Goal: Check status: Check status

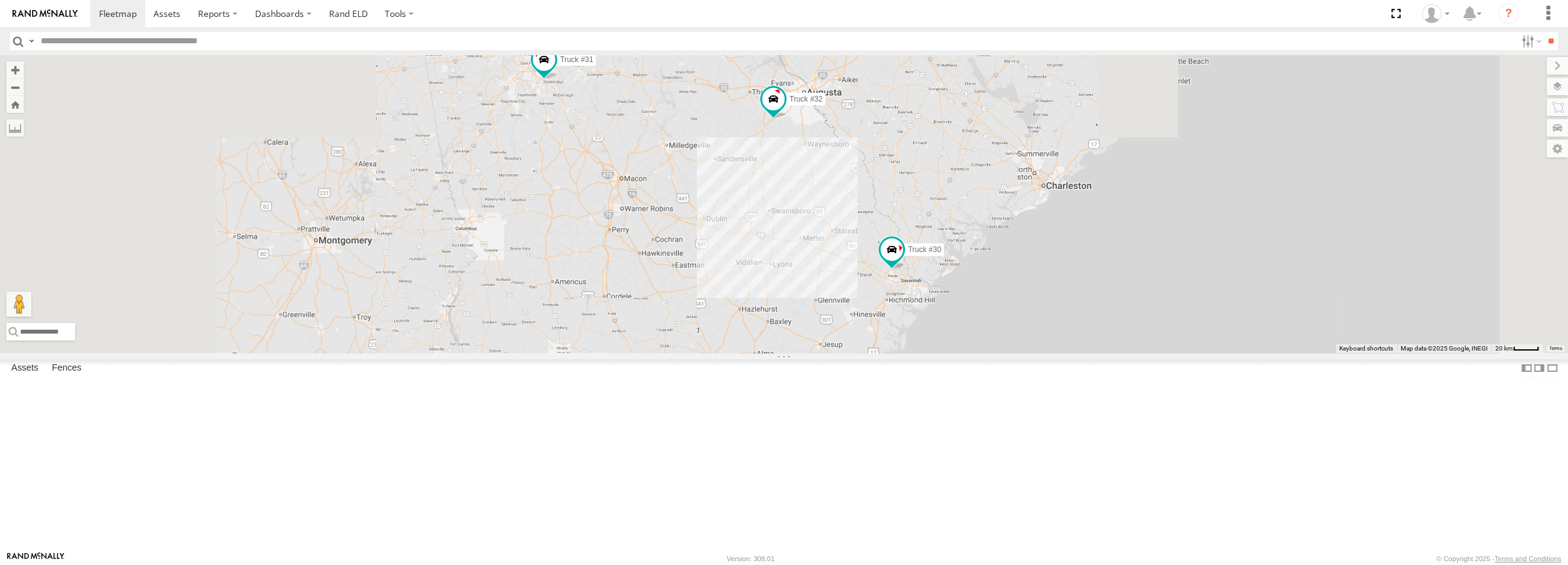
click at [937, 352] on div "Truck #30 Truck #31 Truck #32" at bounding box center [784, 204] width 1568 height 298
drag, startPoint x: 865, startPoint y: 267, endPoint x: 904, endPoint y: 293, distance: 46.9
click at [904, 293] on div "Truck #30 Truck #31 Truck #32" at bounding box center [784, 204] width 1568 height 298
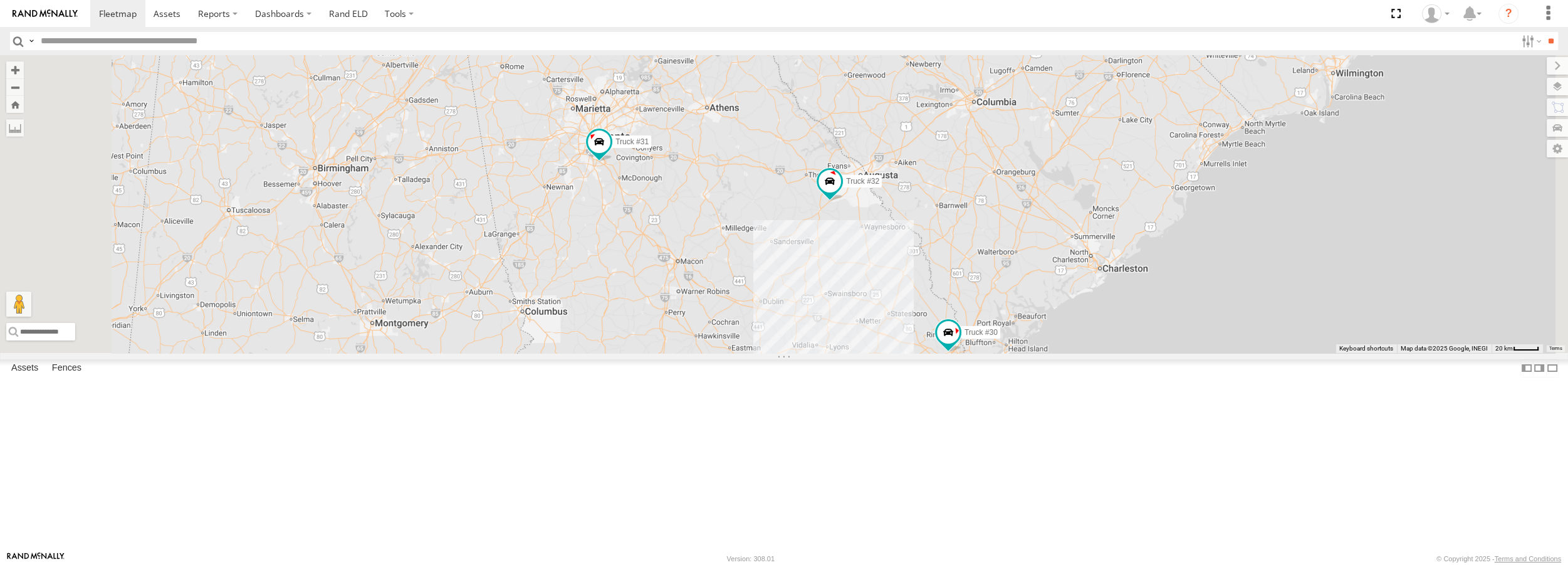
drag, startPoint x: 827, startPoint y: 228, endPoint x: 883, endPoint y: 310, distance: 99.3
click at [883, 310] on div "Truck #30 Truck #31 Truck #32" at bounding box center [784, 204] width 1568 height 298
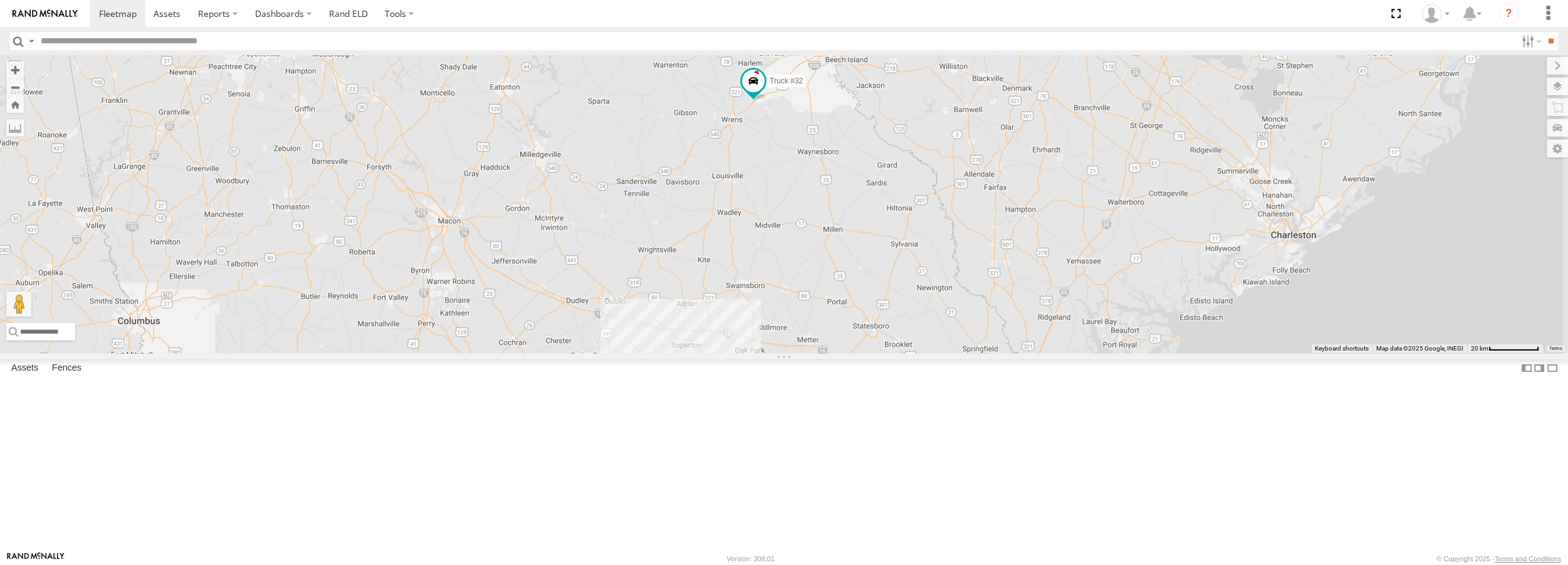
drag, startPoint x: 1031, startPoint y: 408, endPoint x: 901, endPoint y: 419, distance: 130.5
click at [901, 352] on div "Truck #30 Truck #31 Truck #32" at bounding box center [784, 204] width 1568 height 298
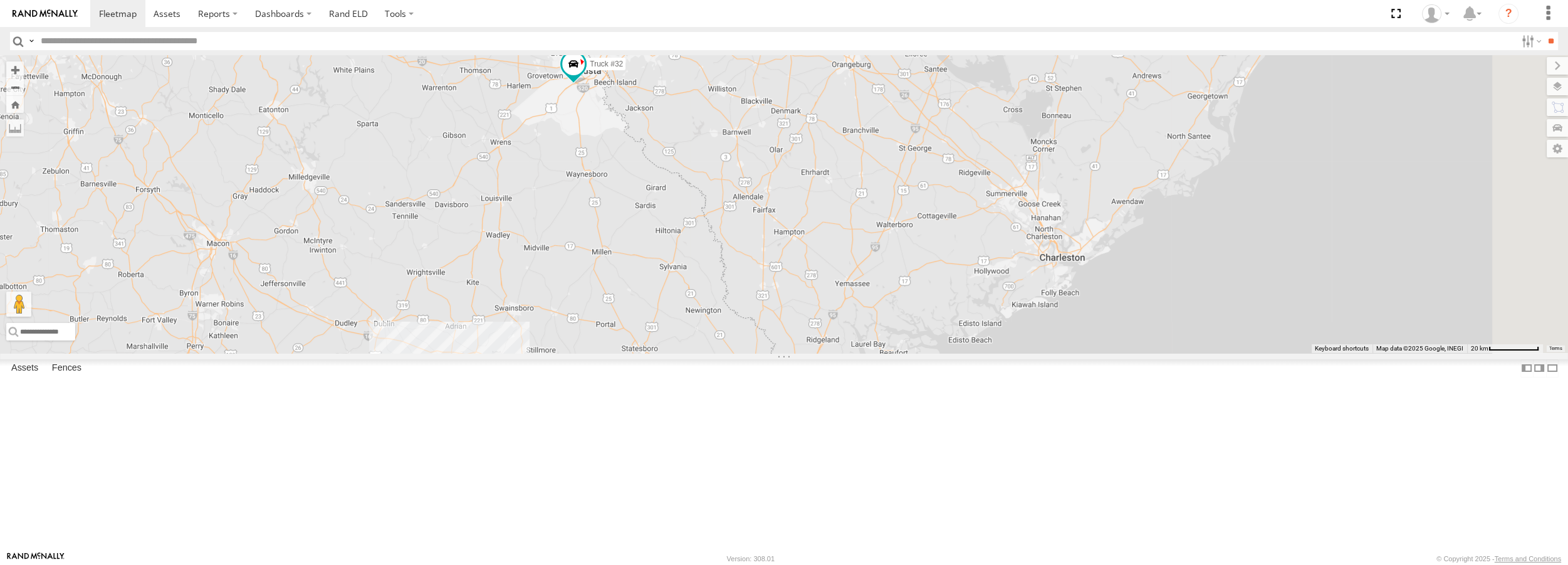
drag, startPoint x: 1207, startPoint y: 300, endPoint x: 840, endPoint y: 270, distance: 368.2
click at [840, 270] on div "Truck #30 Truck #31 Truck #32" at bounding box center [784, 204] width 1568 height 298
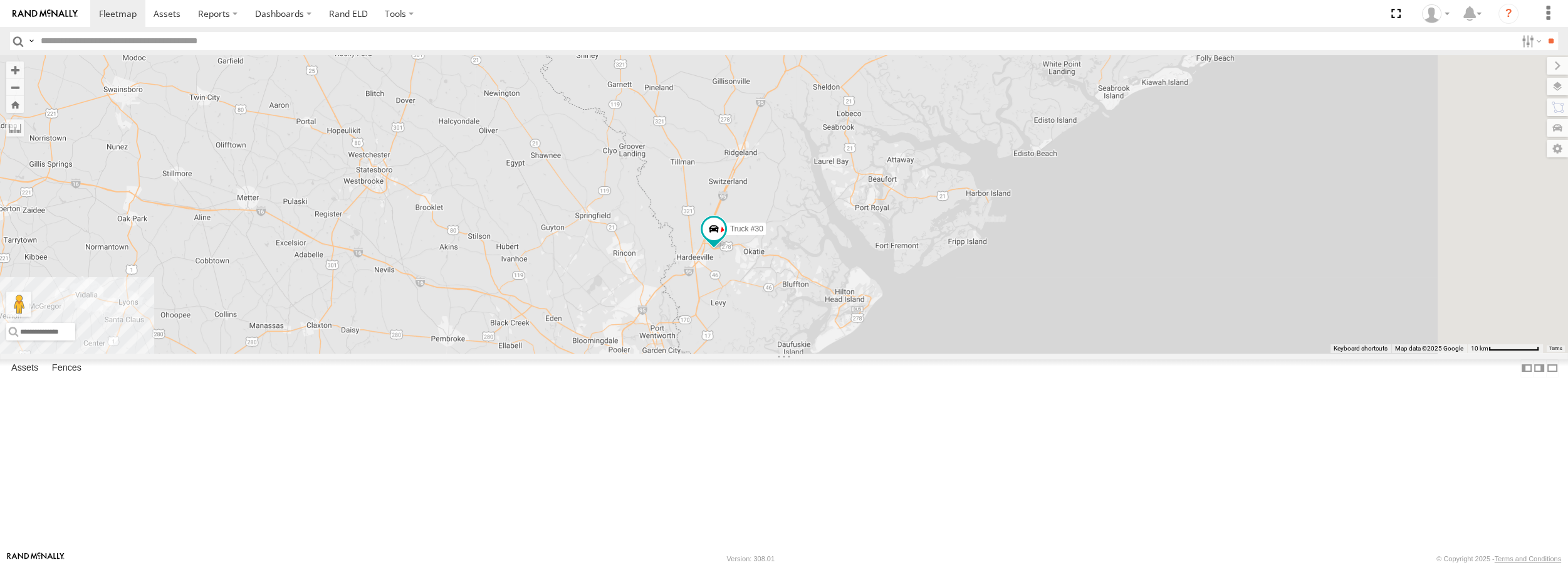
drag, startPoint x: 980, startPoint y: 499, endPoint x: 882, endPoint y: 351, distance: 177.5
click at [882, 351] on div "Truck #30 Truck #31 Truck #32" at bounding box center [784, 204] width 1568 height 298
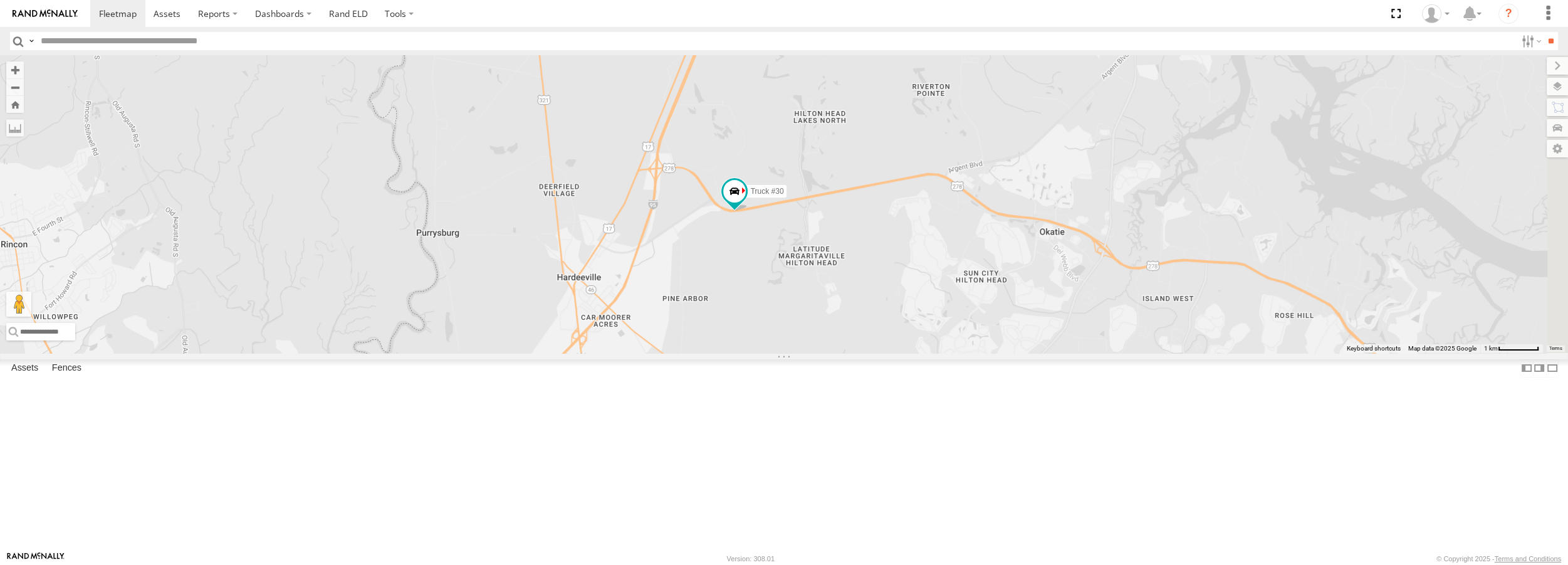
drag, startPoint x: 904, startPoint y: 355, endPoint x: 866, endPoint y: 367, distance: 39.8
click at [866, 352] on div "Truck #30 Truck #31 Truck #32" at bounding box center [784, 204] width 1568 height 298
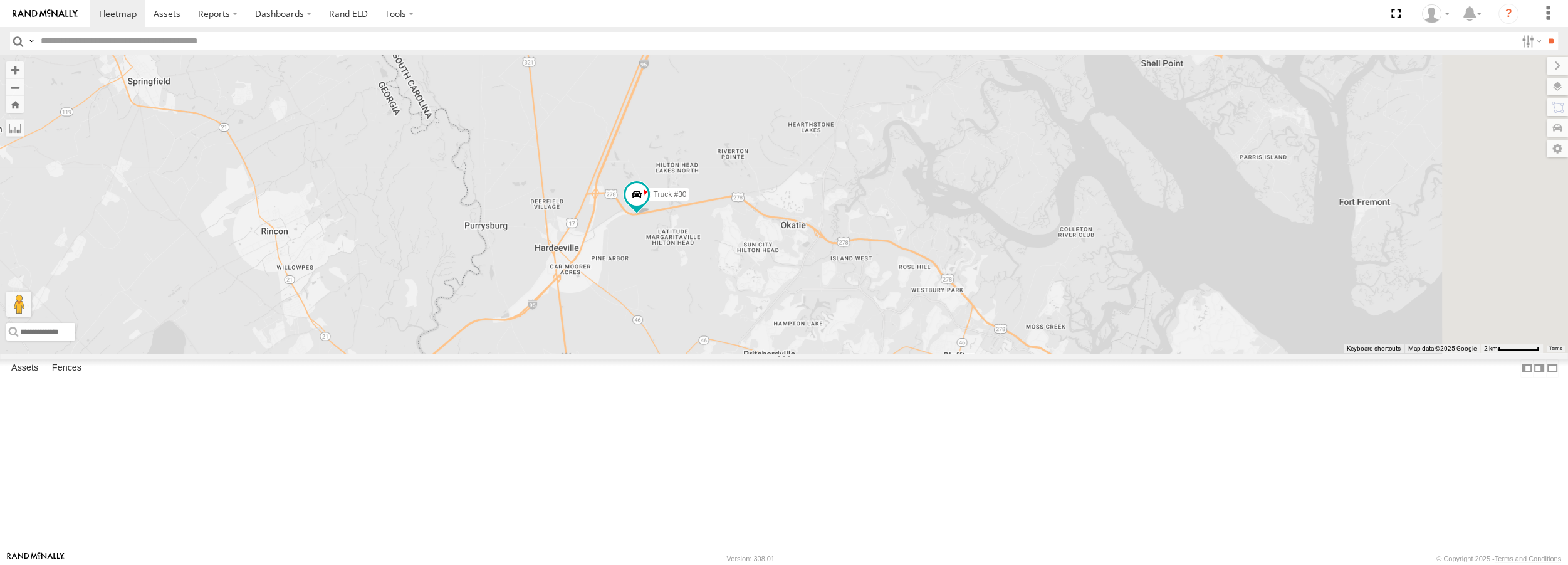
drag, startPoint x: 902, startPoint y: 327, endPoint x: 793, endPoint y: 326, distance: 109.0
click at [793, 326] on div "Truck #30 Truck #31 Truck #32" at bounding box center [784, 204] width 1568 height 298
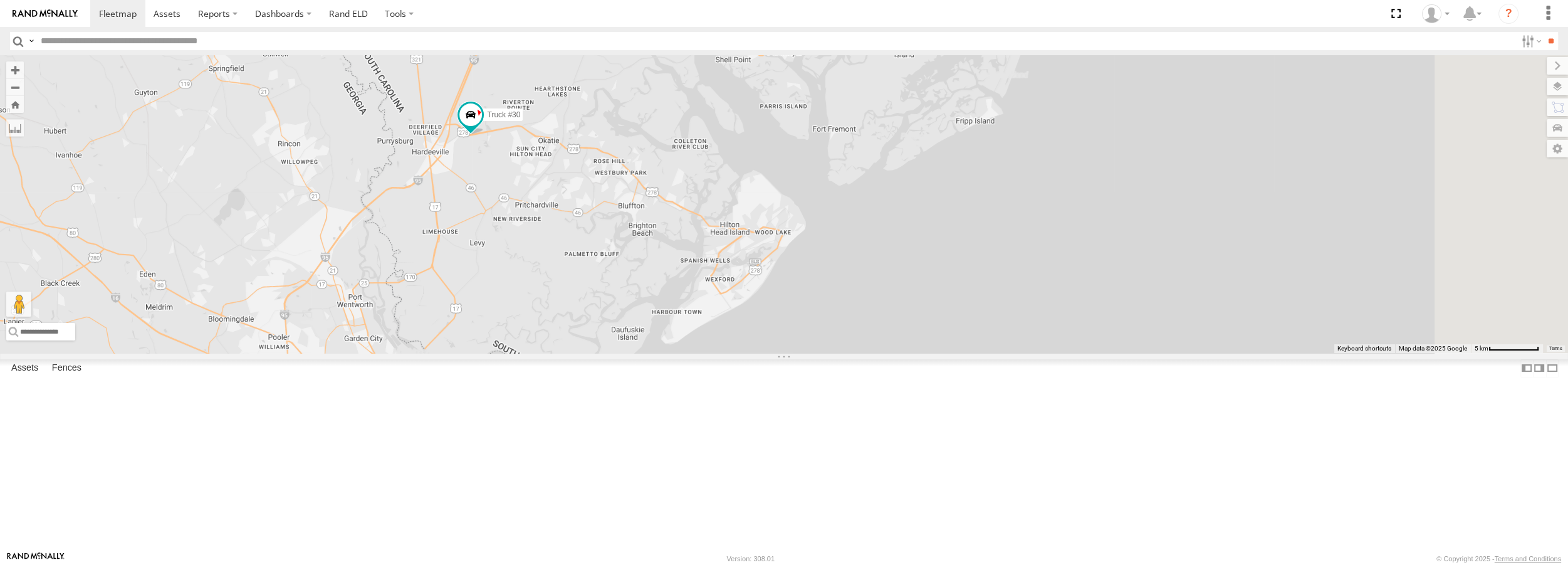
drag, startPoint x: 1064, startPoint y: 399, endPoint x: 839, endPoint y: 312, distance: 241.2
click at [839, 312] on div "Truck #30 Truck #31 Truck #32" at bounding box center [784, 204] width 1568 height 298
click at [1564, 86] on label at bounding box center [1545, 86] width 46 height 17
click at [0, 0] on label at bounding box center [0, 0] width 0 height 0
click at [0, 0] on span "Satellite + Roadmap" at bounding box center [0, 0] width 0 height 0
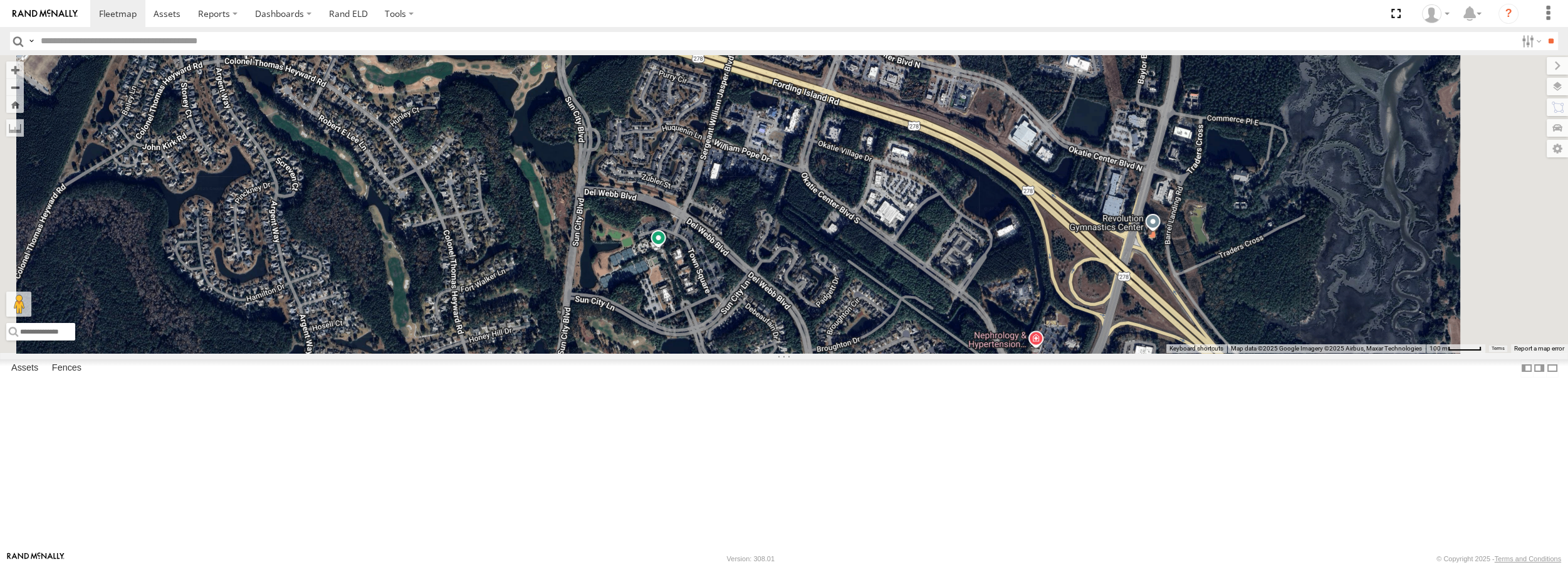
drag, startPoint x: 1047, startPoint y: 364, endPoint x: 977, endPoint y: 288, distance: 103.3
click at [977, 288] on div "Truck #30 Truck #31 Truck #32" at bounding box center [784, 204] width 1568 height 298
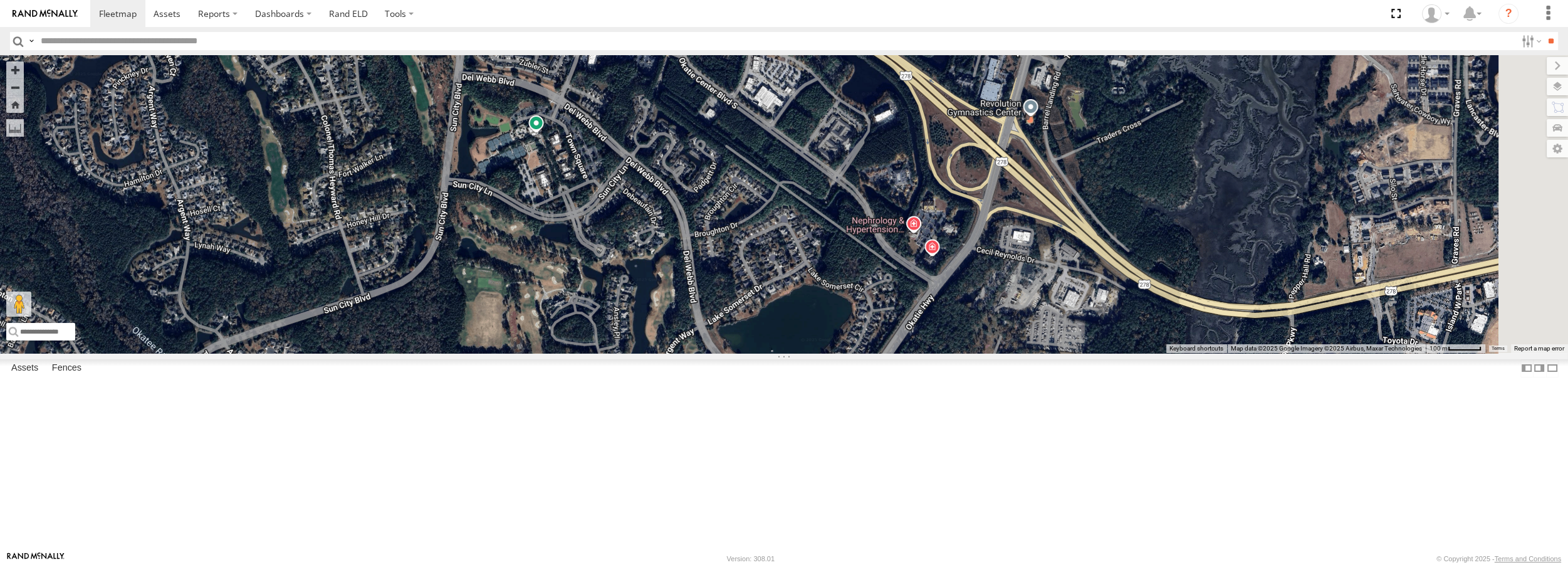
drag, startPoint x: 992, startPoint y: 398, endPoint x: 868, endPoint y: 282, distance: 169.8
click at [868, 282] on div "Truck #30 Truck #31 Truck #32" at bounding box center [784, 204] width 1568 height 298
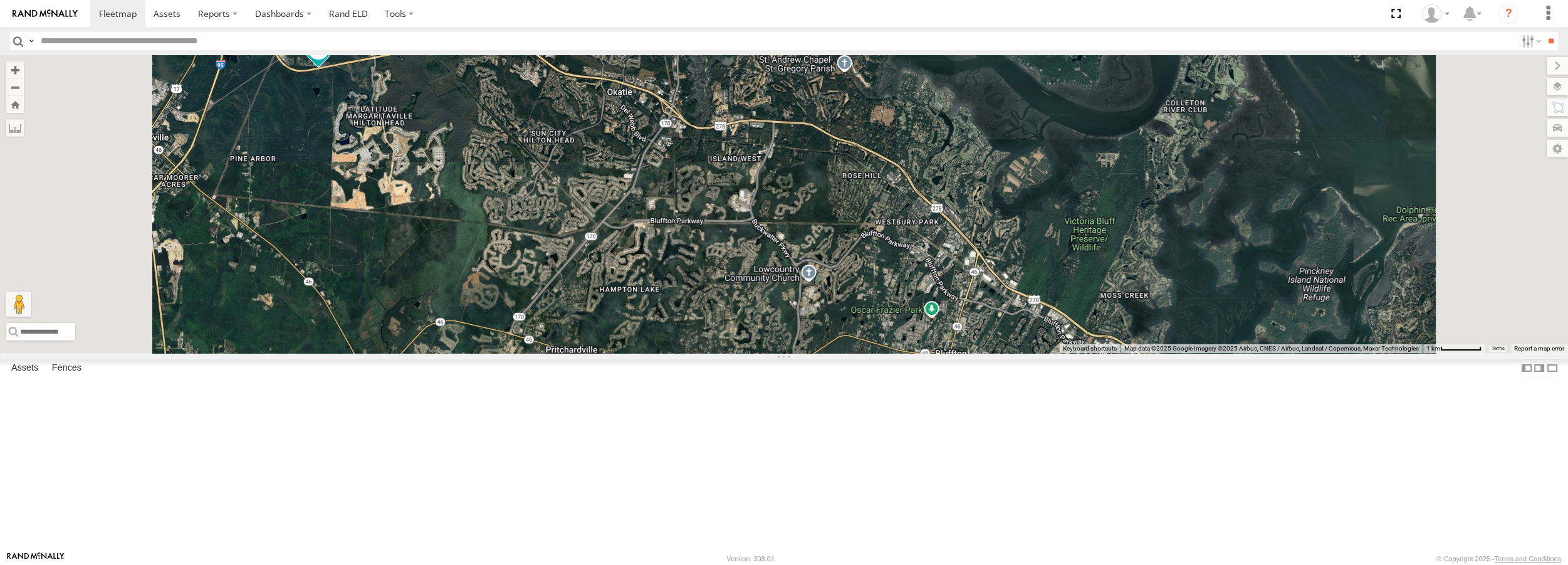
drag, startPoint x: 804, startPoint y: 353, endPoint x: 802, endPoint y: 298, distance: 55.0
click at [802, 298] on div "Truck #30 Truck #31 Truck #32" at bounding box center [784, 204] width 1568 height 298
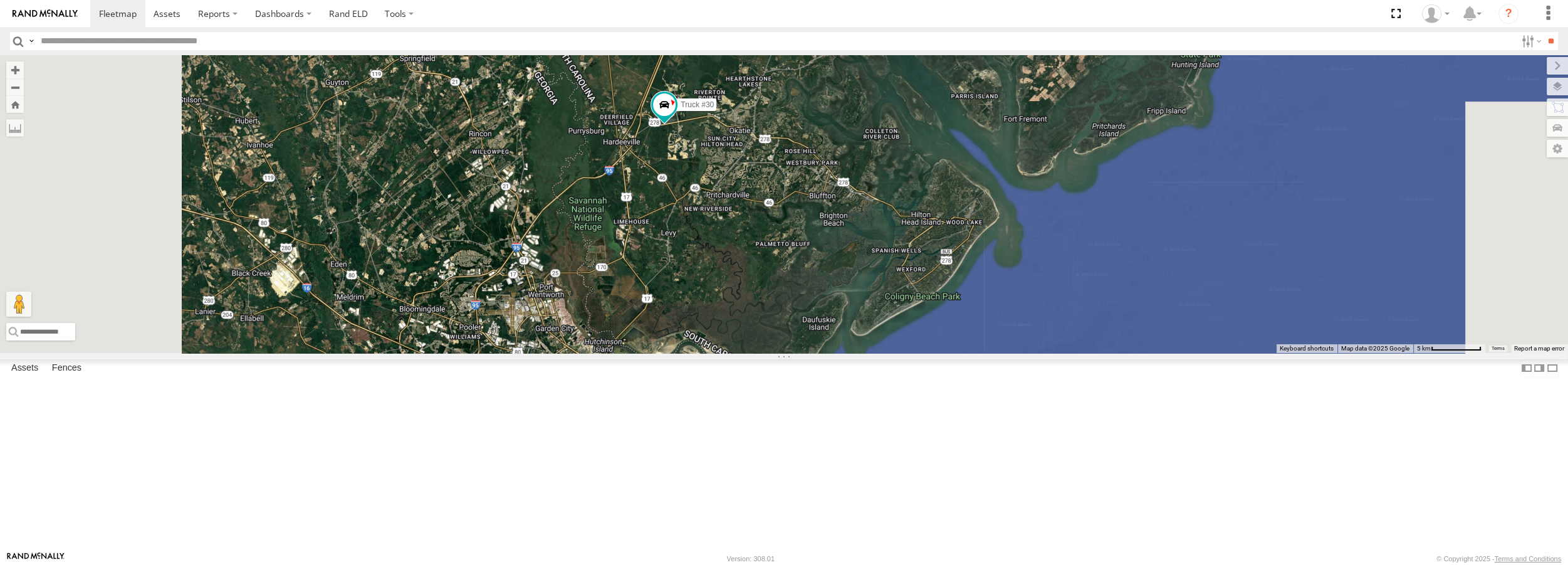
drag, startPoint x: 685, startPoint y: 458, endPoint x: 788, endPoint y: 362, distance: 140.8
click at [788, 352] on div "Truck #30 Truck #31 Truck #32" at bounding box center [784, 204] width 1568 height 298
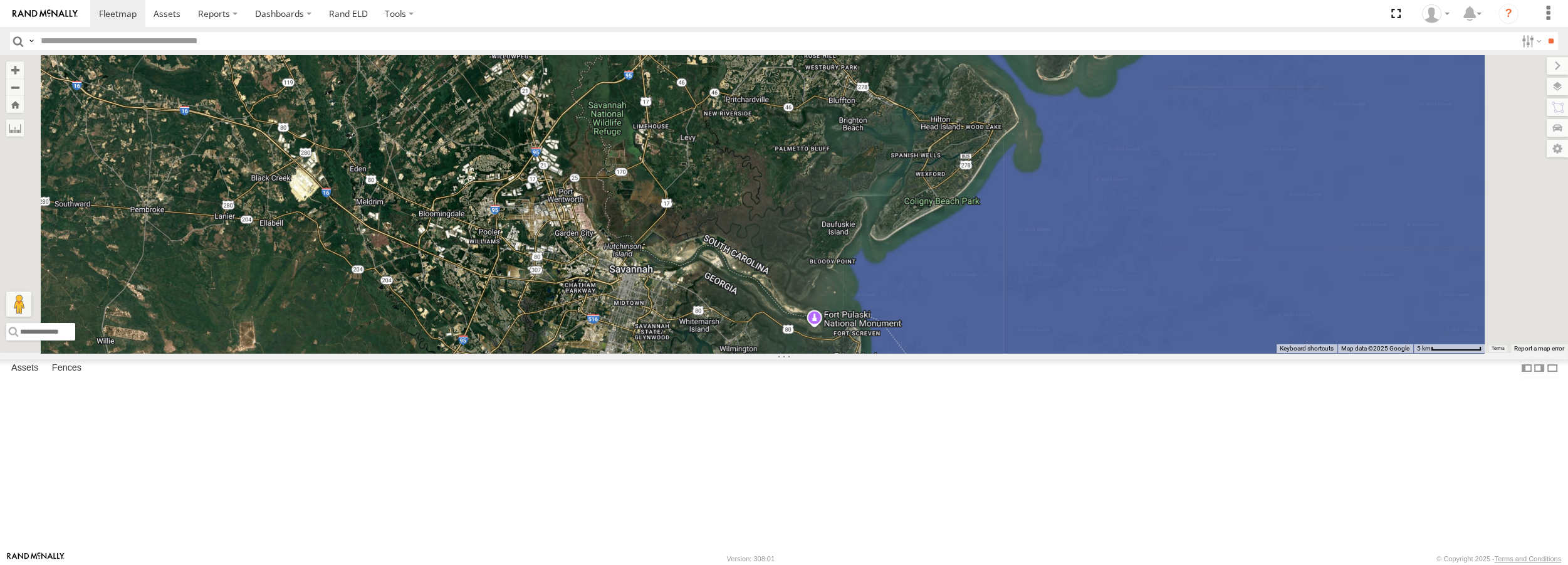
drag, startPoint x: 792, startPoint y: 381, endPoint x: 802, endPoint y: 334, distance: 48.1
click at [802, 334] on div "Truck #30 Truck #31 Truck #32" at bounding box center [784, 204] width 1568 height 298
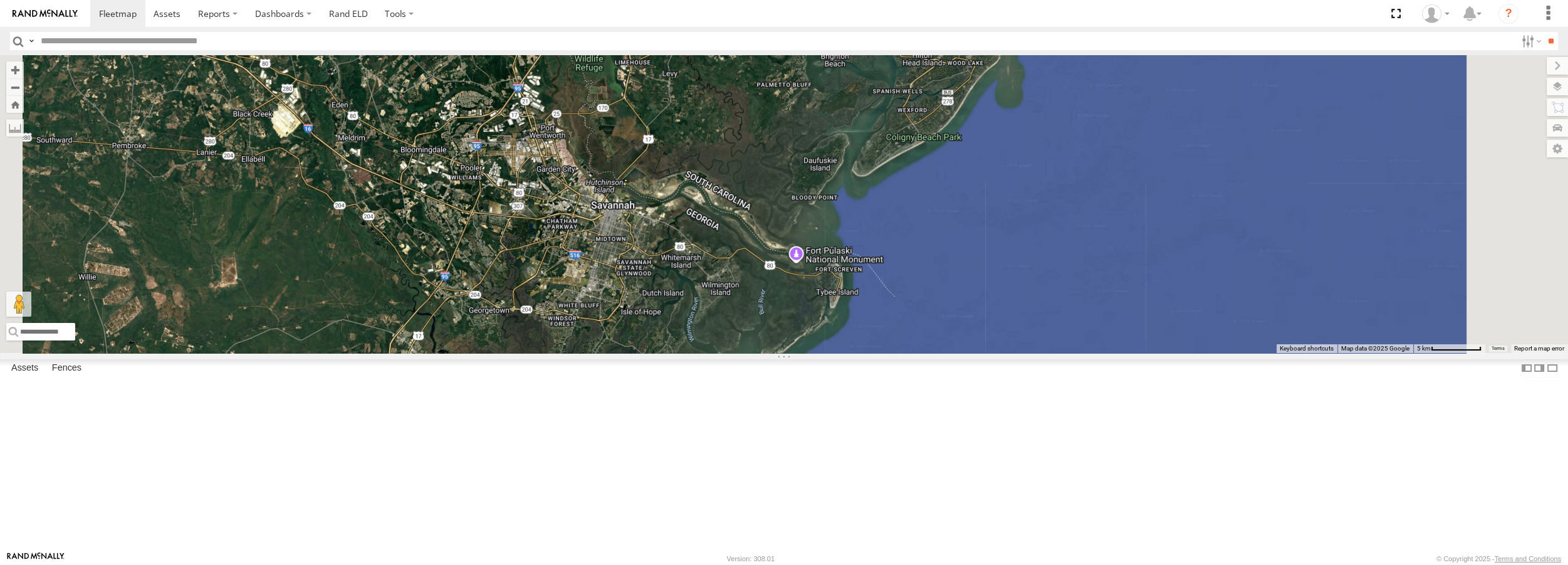
drag, startPoint x: 881, startPoint y: 482, endPoint x: 863, endPoint y: 415, distance: 69.4
click at [863, 352] on div "Truck #30 Truck #31 Truck #32" at bounding box center [784, 204] width 1568 height 298
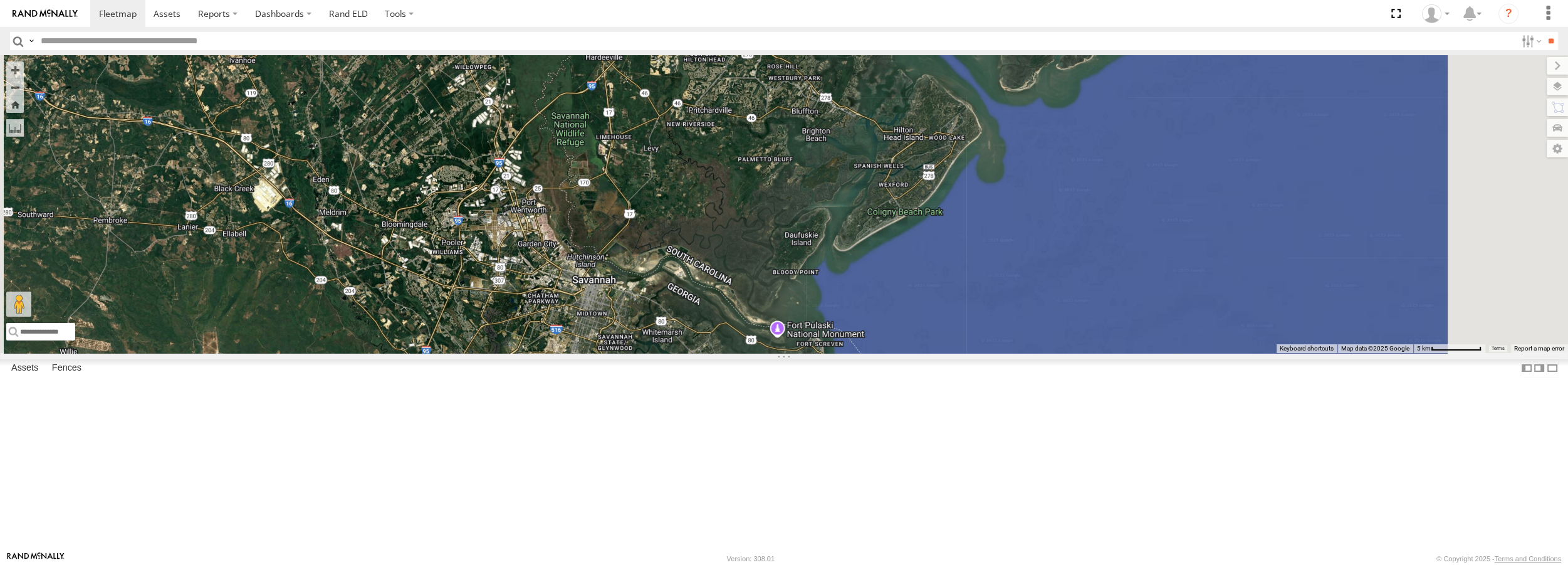
drag, startPoint x: 1023, startPoint y: 178, endPoint x: 1004, endPoint y: 254, distance: 78.3
click at [1004, 254] on div "Truck #30 Truck #31 Truck #32" at bounding box center [784, 204] width 1568 height 298
click at [1526, 68] on label at bounding box center [1546, 65] width 42 height 17
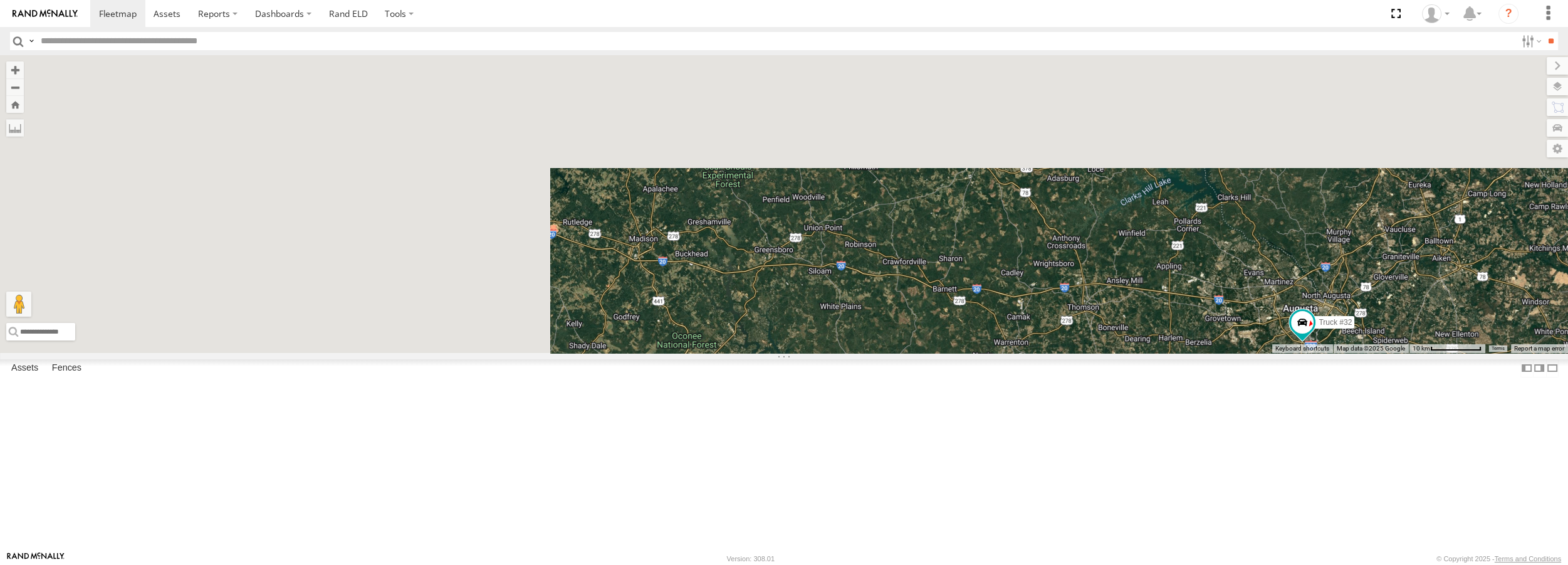
drag, startPoint x: 565, startPoint y: 214, endPoint x: 1036, endPoint y: 487, distance: 544.4
click at [1036, 352] on div "Truck #30 Truck #31 Truck #32" at bounding box center [784, 204] width 1568 height 298
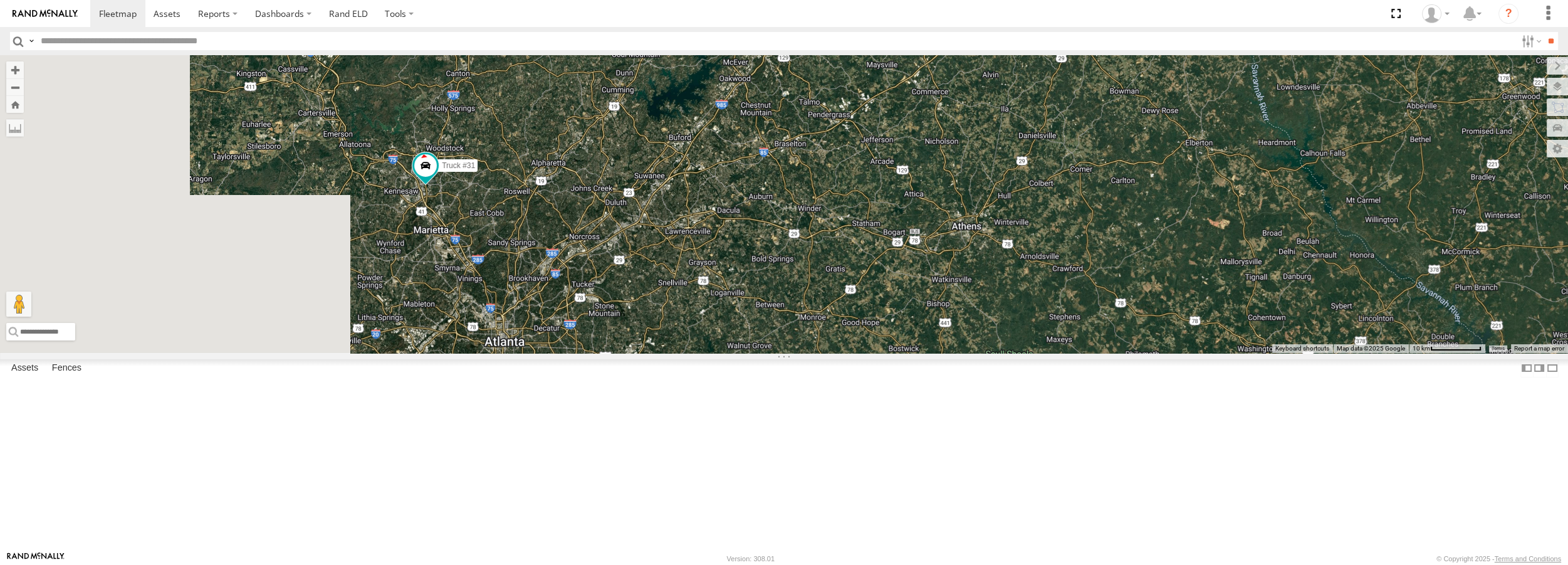
drag, startPoint x: 600, startPoint y: 188, endPoint x: 868, endPoint y: 366, distance: 321.7
click at [868, 352] on div "Truck #30 Truck #31 Truck #32" at bounding box center [784, 204] width 1568 height 298
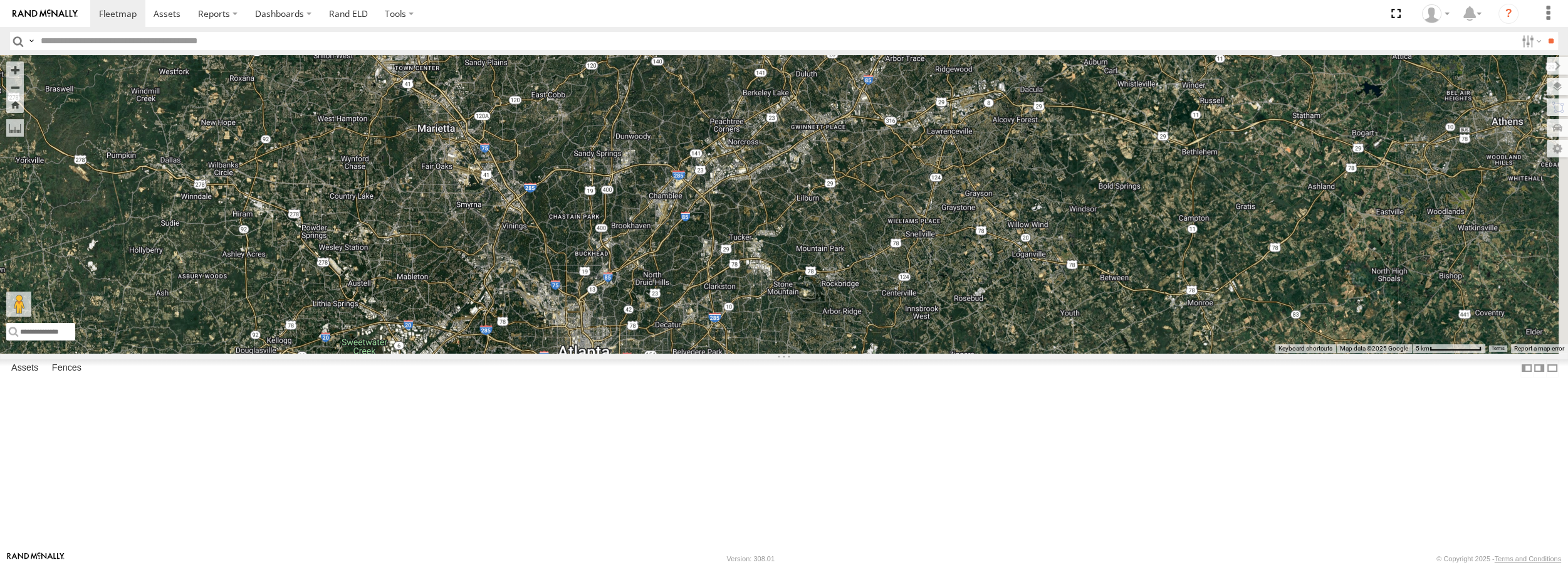
drag, startPoint x: 1016, startPoint y: 521, endPoint x: 853, endPoint y: 352, distance: 234.8
click at [853, 352] on div "Truck #30 Truck #31 Truck #32" at bounding box center [784, 204] width 1568 height 298
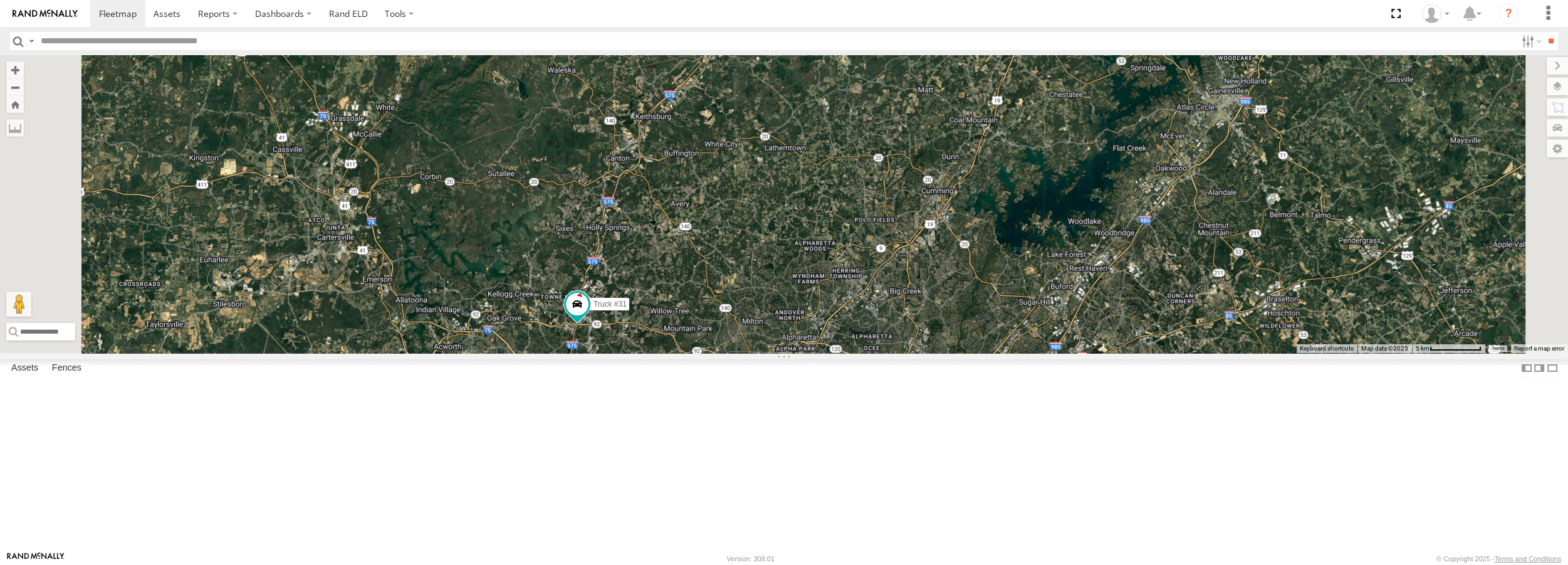
drag, startPoint x: 833, startPoint y: 80, endPoint x: 804, endPoint y: 275, distance: 197.1
click at [804, 275] on div "Truck #30 Truck #31 Truck #32" at bounding box center [784, 204] width 1568 height 298
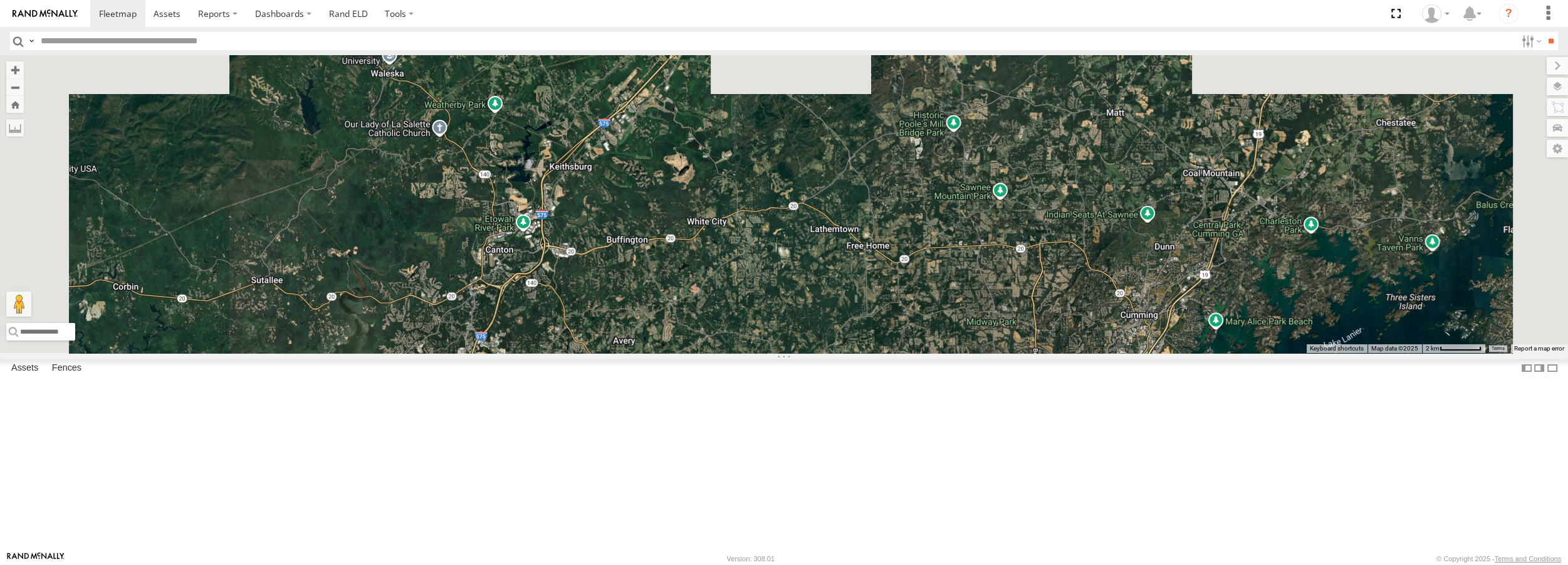
drag, startPoint x: 789, startPoint y: 148, endPoint x: 705, endPoint y: 434, distance: 298.1
click at [705, 352] on div "Truck #30 Truck #31 Truck #32" at bounding box center [784, 204] width 1568 height 298
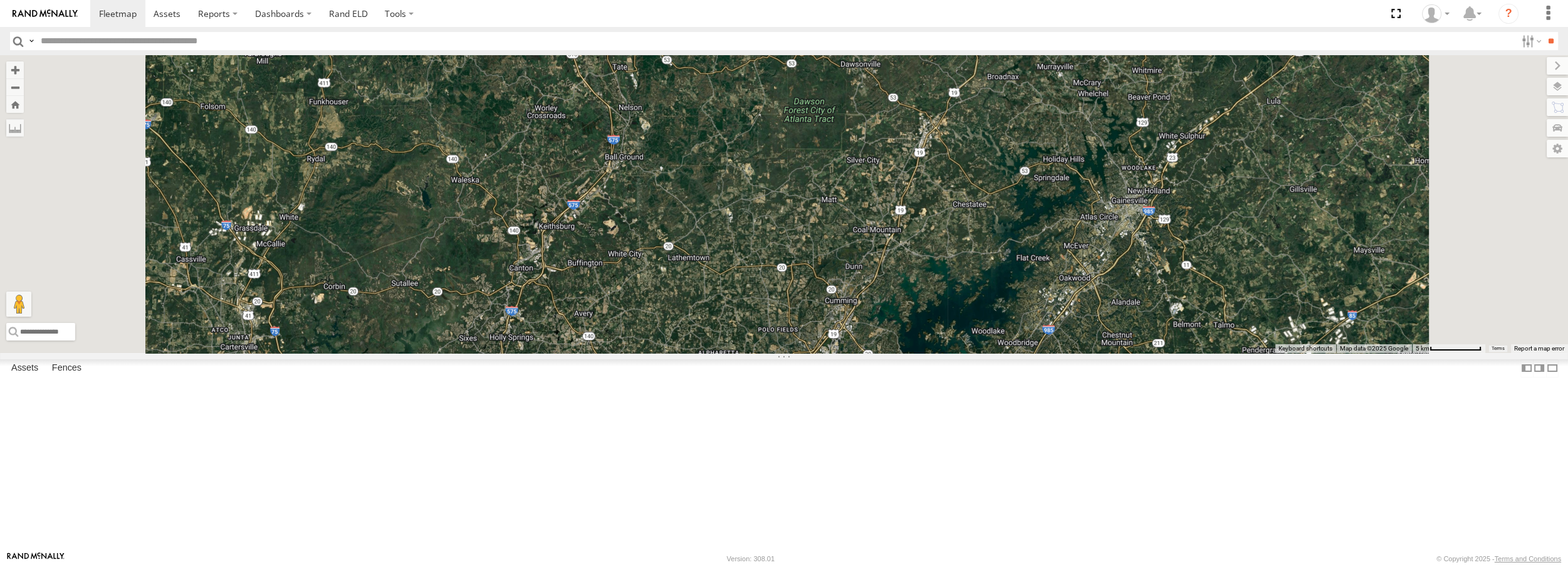
drag, startPoint x: 713, startPoint y: 75, endPoint x: 715, endPoint y: 130, distance: 55.0
click at [715, 130] on div "Truck #30 Truck #31 Truck #32" at bounding box center [784, 204] width 1568 height 298
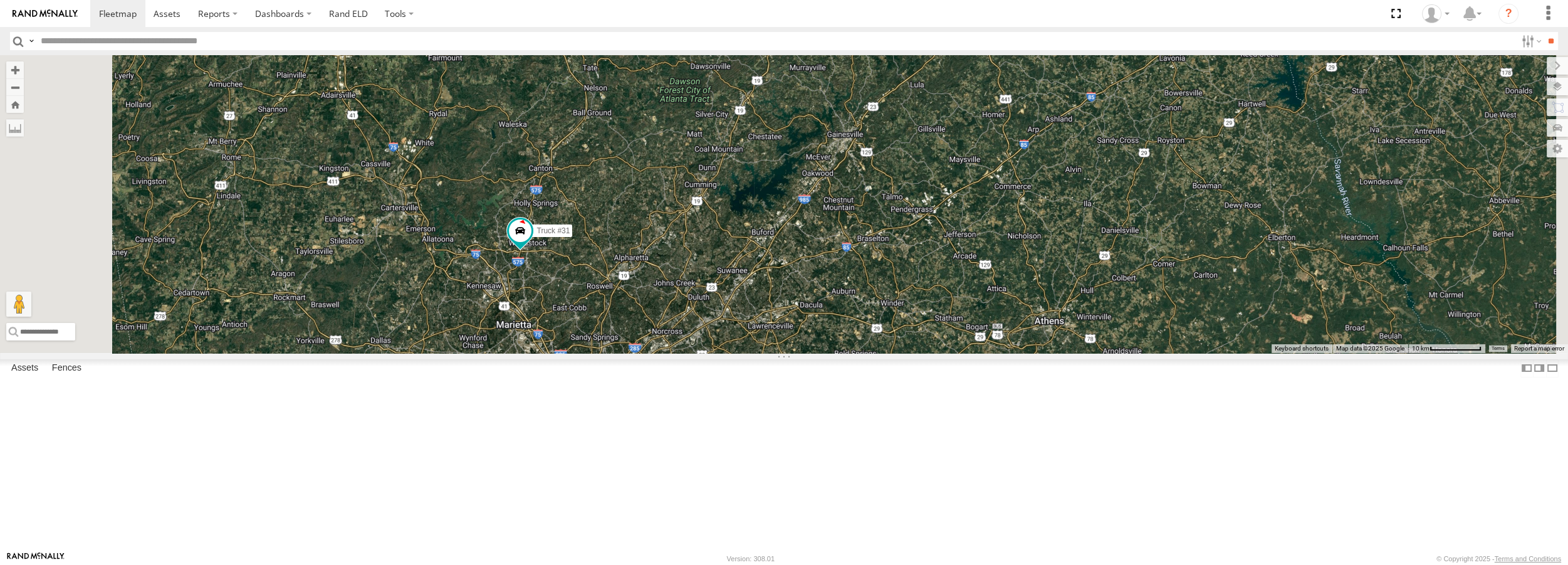
drag, startPoint x: 713, startPoint y: 453, endPoint x: 708, endPoint y: 387, distance: 66.2
click at [708, 352] on div "Truck #30 Truck #31 Truck #32" at bounding box center [784, 204] width 1568 height 298
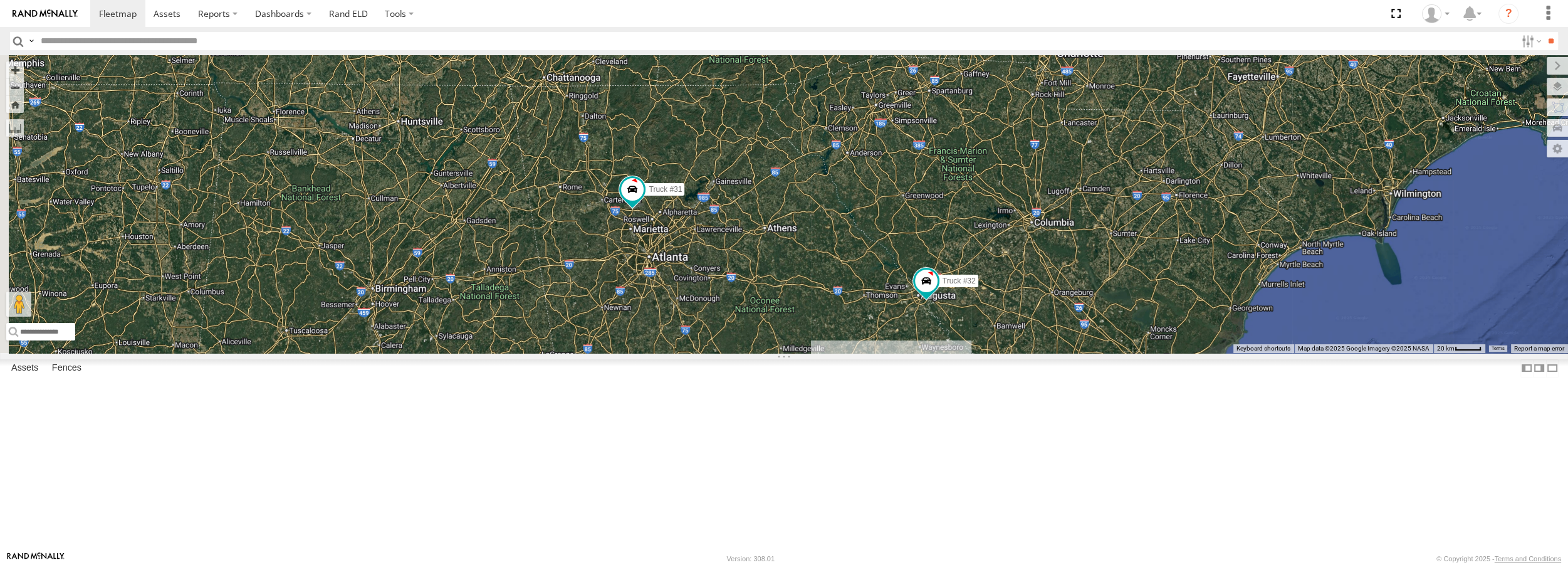
drag, startPoint x: 555, startPoint y: 453, endPoint x: 675, endPoint y: 405, distance: 129.2
click at [675, 352] on div "Truck #30 Truck #31 Truck #32" at bounding box center [784, 204] width 1568 height 298
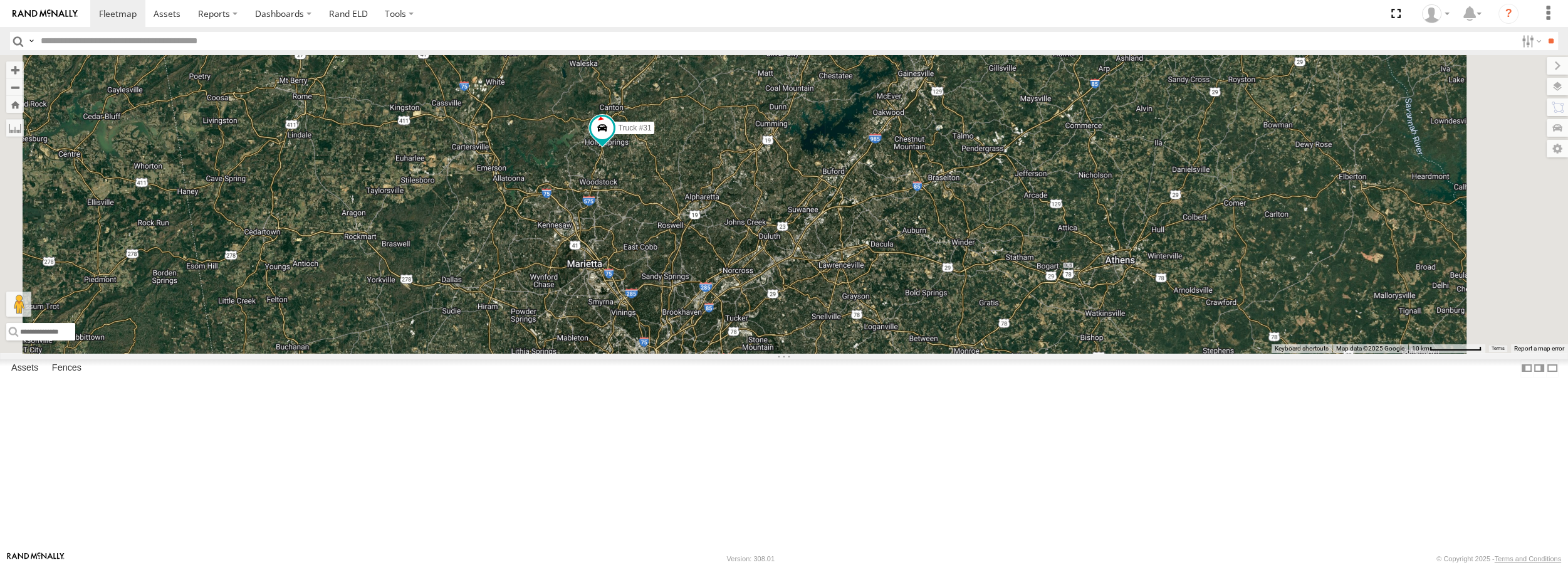
drag, startPoint x: 841, startPoint y: 437, endPoint x: 907, endPoint y: 262, distance: 187.0
click at [907, 262] on div "Truck #31" at bounding box center [784, 204] width 1568 height 298
drag, startPoint x: 821, startPoint y: 468, endPoint x: 830, endPoint y: 369, distance: 99.4
click at [830, 352] on div "Truck #31" at bounding box center [784, 204] width 1568 height 298
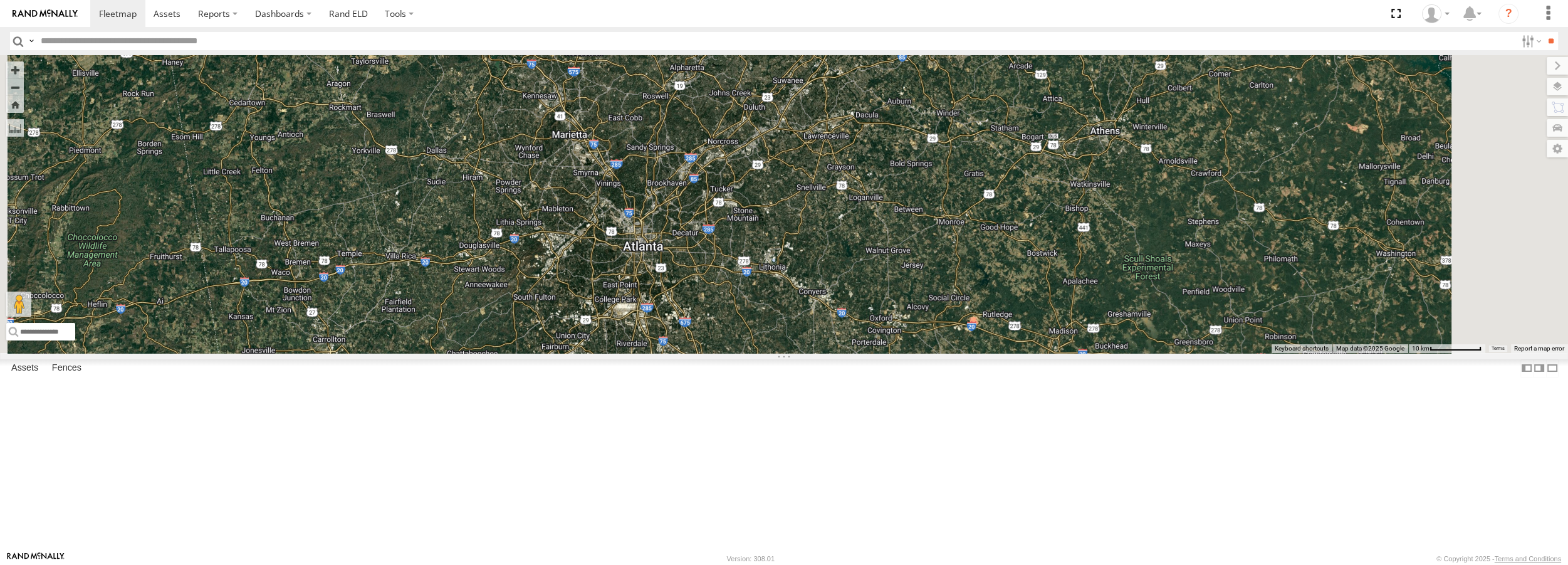
drag, startPoint x: 828, startPoint y: 438, endPoint x: 813, endPoint y: 308, distance: 130.9
click at [813, 308] on div "Truck #31" at bounding box center [784, 204] width 1568 height 298
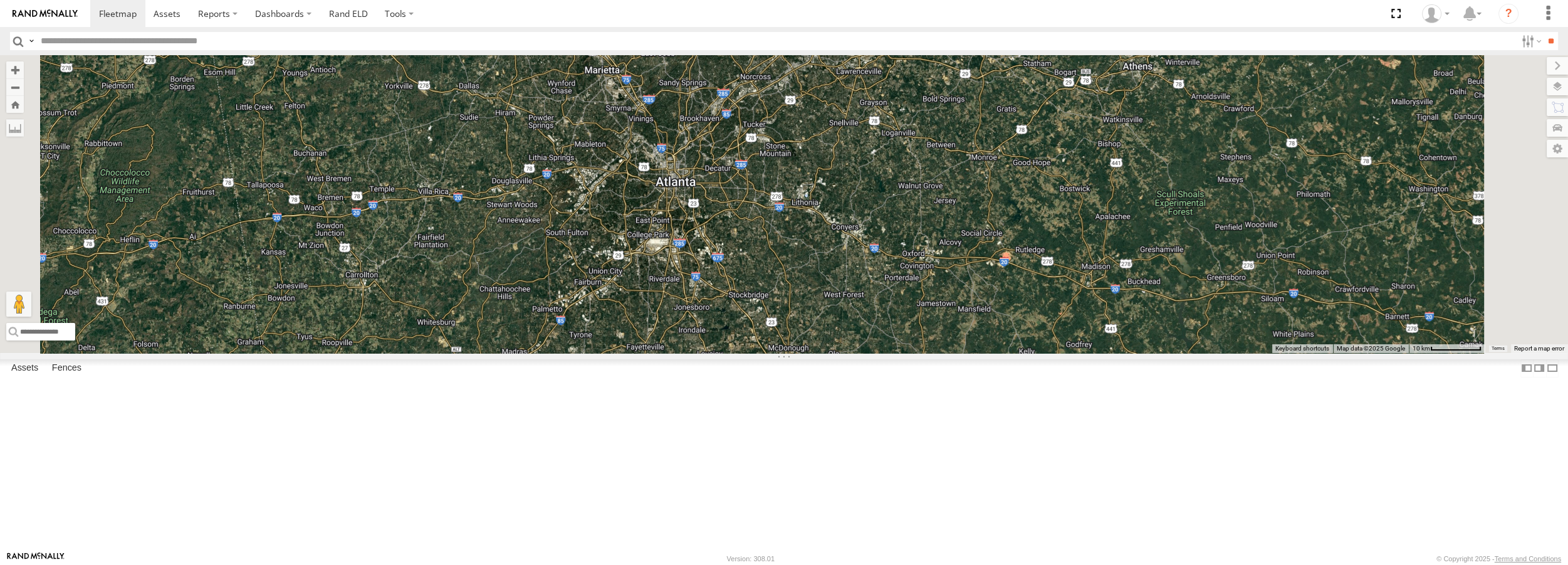
drag, startPoint x: 815, startPoint y: 344, endPoint x: 848, endPoint y: 278, distance: 73.8
click at [848, 278] on div "Truck #31" at bounding box center [784, 204] width 1568 height 298
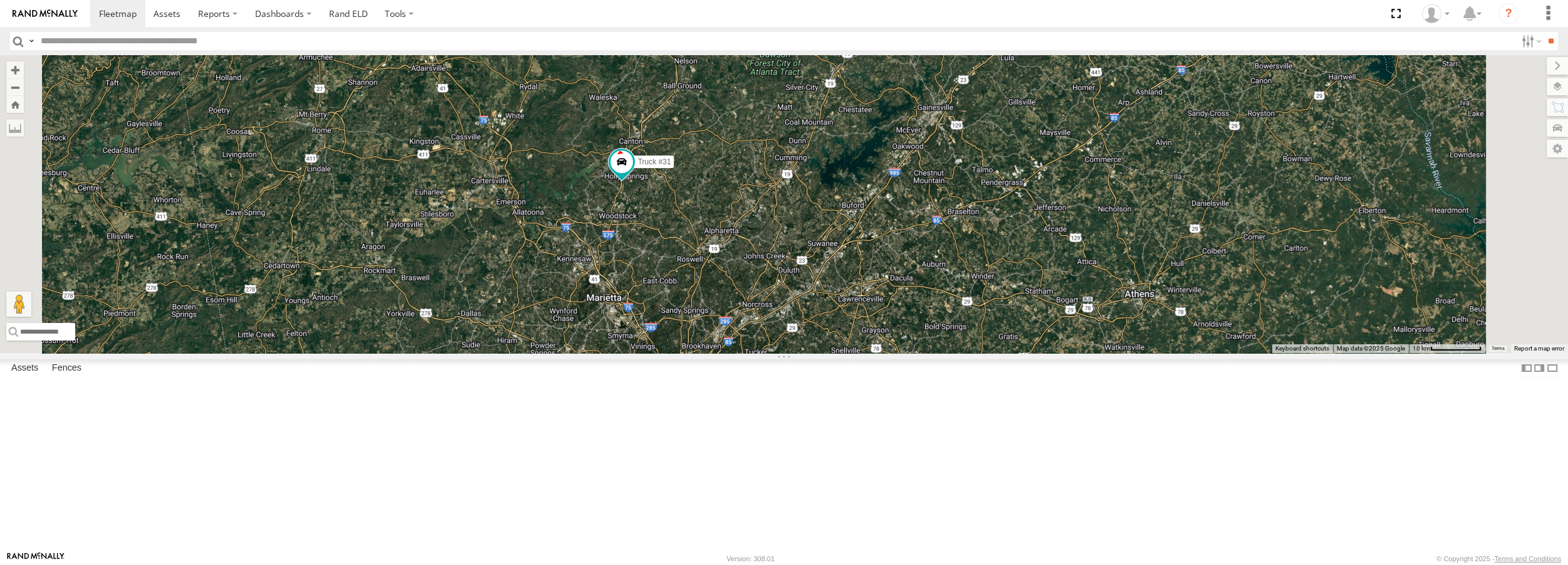
drag, startPoint x: 830, startPoint y: 110, endPoint x: 832, endPoint y: 341, distance: 231.0
click at [832, 341] on div "Truck #31" at bounding box center [784, 204] width 1568 height 298
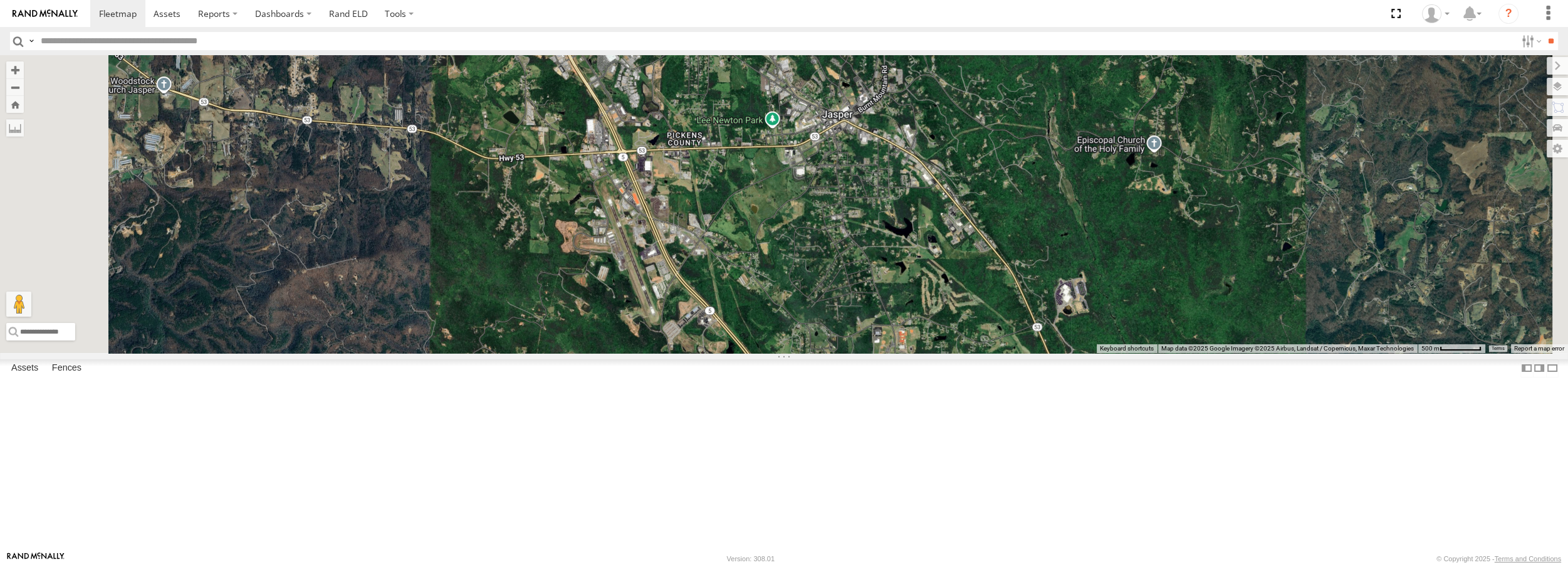
drag, startPoint x: 1023, startPoint y: 163, endPoint x: 1004, endPoint y: 261, distance: 99.8
click at [1004, 261] on div "Truck #31" at bounding box center [784, 204] width 1568 height 298
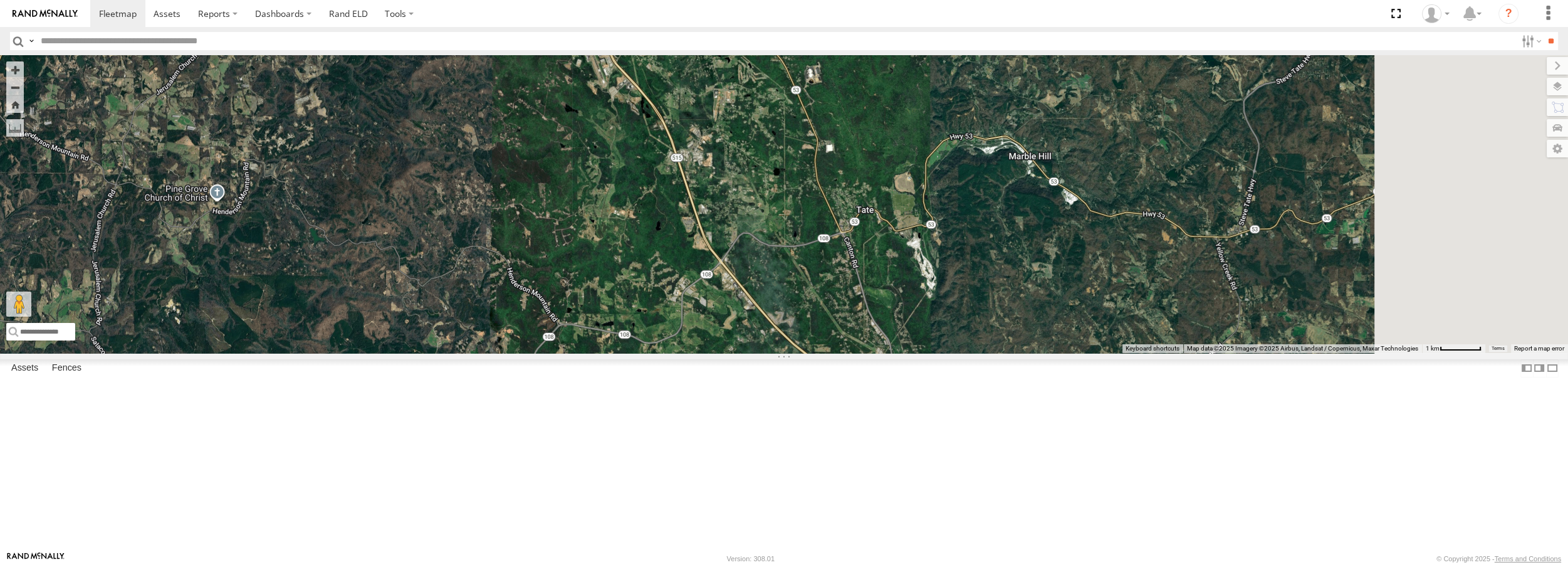
drag, startPoint x: 952, startPoint y: 389, endPoint x: 845, endPoint y: 219, distance: 200.9
click at [845, 219] on div at bounding box center [784, 204] width 1568 height 298
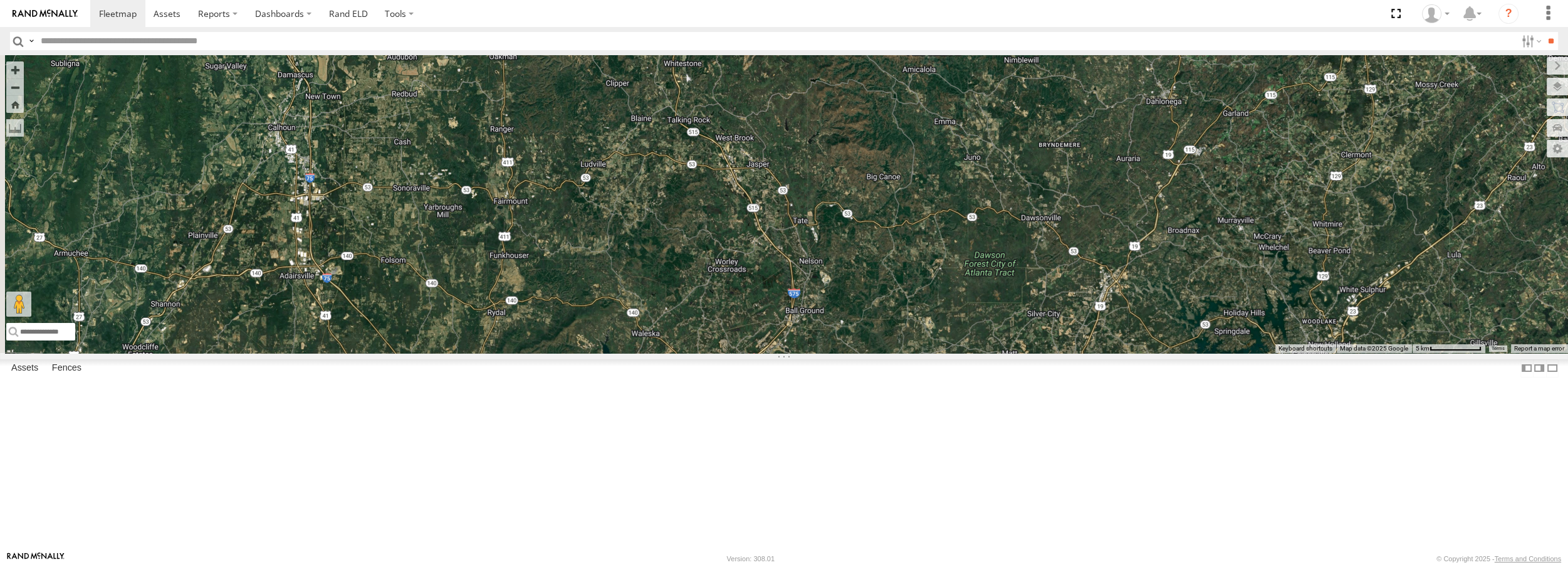
drag, startPoint x: 799, startPoint y: 470, endPoint x: 867, endPoint y: 463, distance: 68.4
click at [867, 352] on div at bounding box center [784, 204] width 1568 height 298
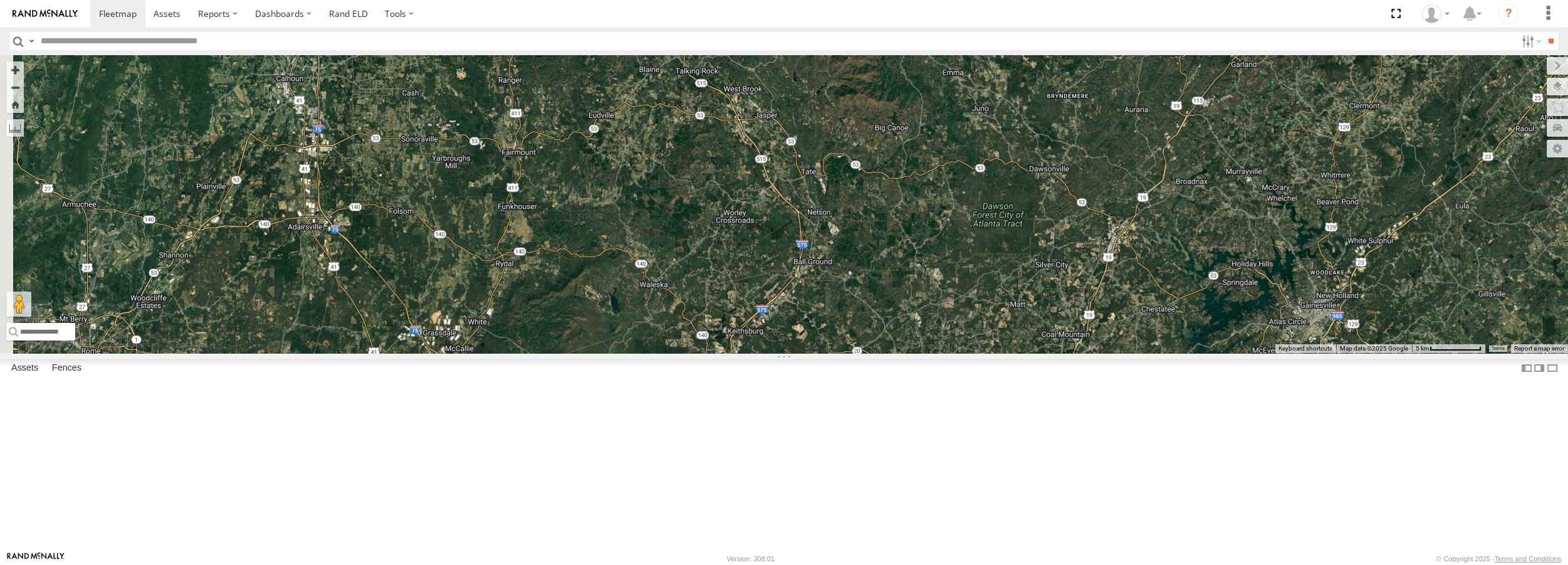
drag, startPoint x: 870, startPoint y: 442, endPoint x: 878, endPoint y: 391, distance: 51.6
click at [878, 352] on div at bounding box center [784, 204] width 1568 height 298
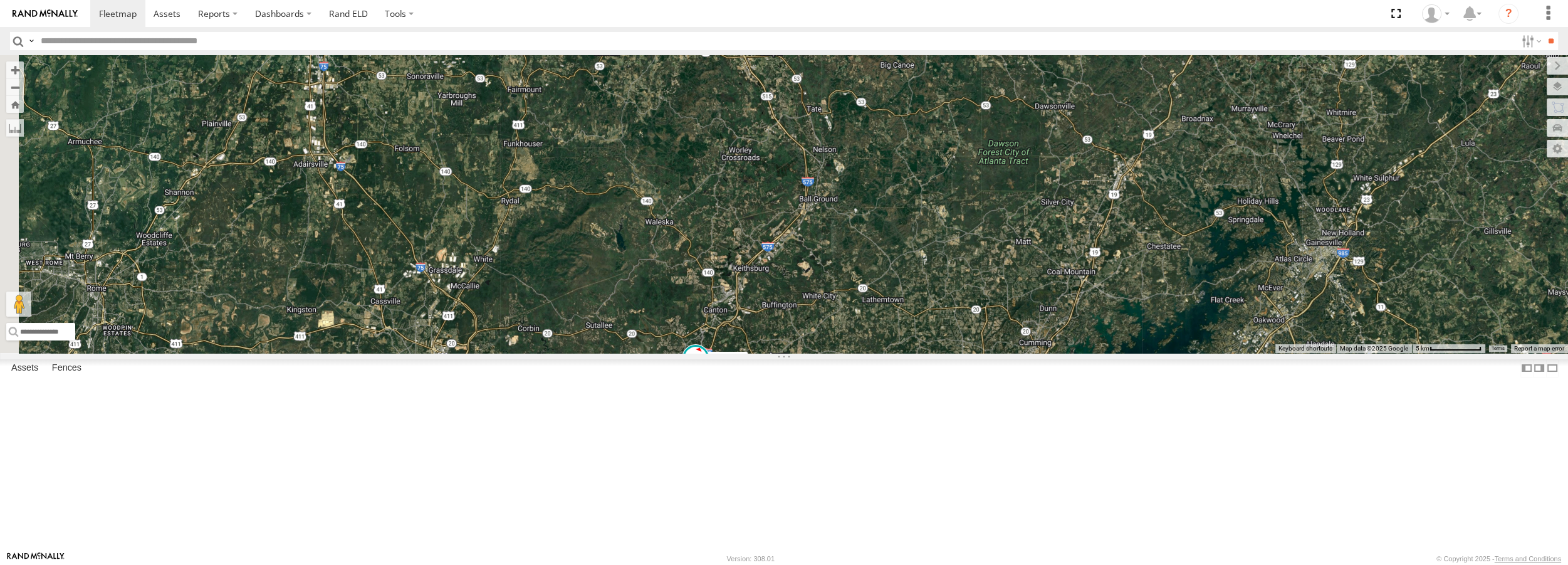
drag, startPoint x: 838, startPoint y: 469, endPoint x: 844, endPoint y: 407, distance: 62.3
click at [844, 352] on div "Truck #31" at bounding box center [784, 204] width 1568 height 298
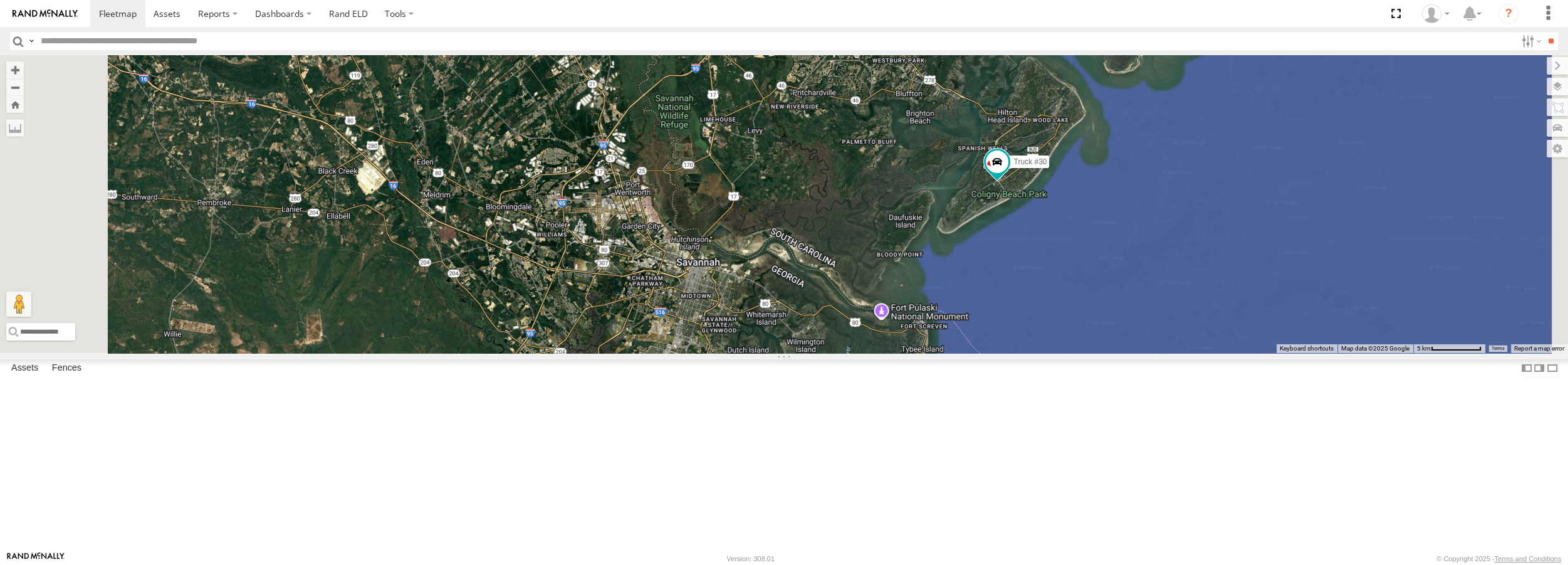
drag, startPoint x: 853, startPoint y: 2, endPoint x: 656, endPoint y: 15, distance: 197.4
click at [656, 15] on section at bounding box center [827, 14] width 1475 height 27
